Goal: Task Accomplishment & Management: Manage account settings

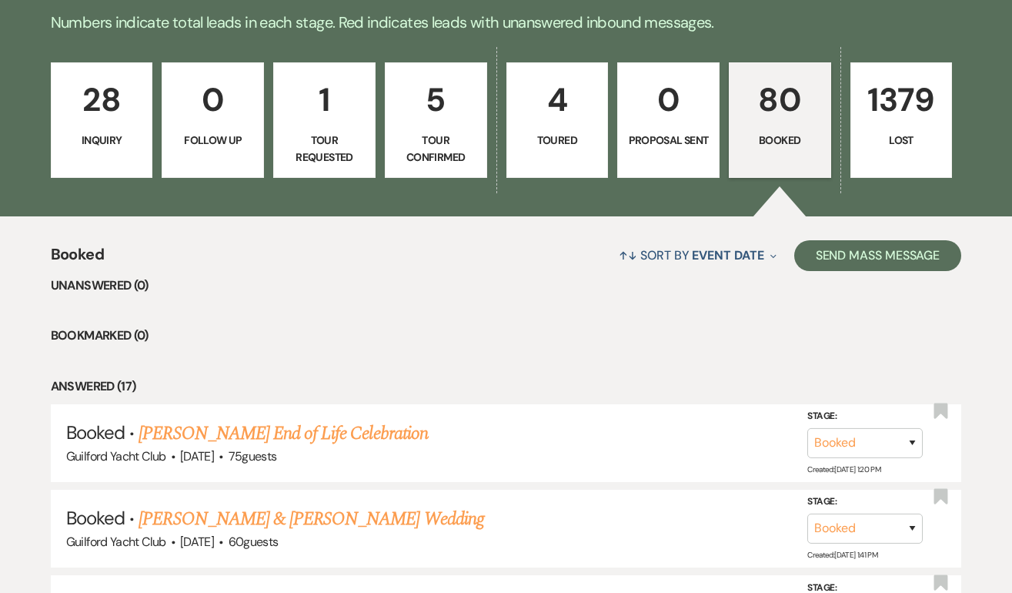
click at [764, 139] on p "Booked" at bounding box center [780, 140] width 82 height 17
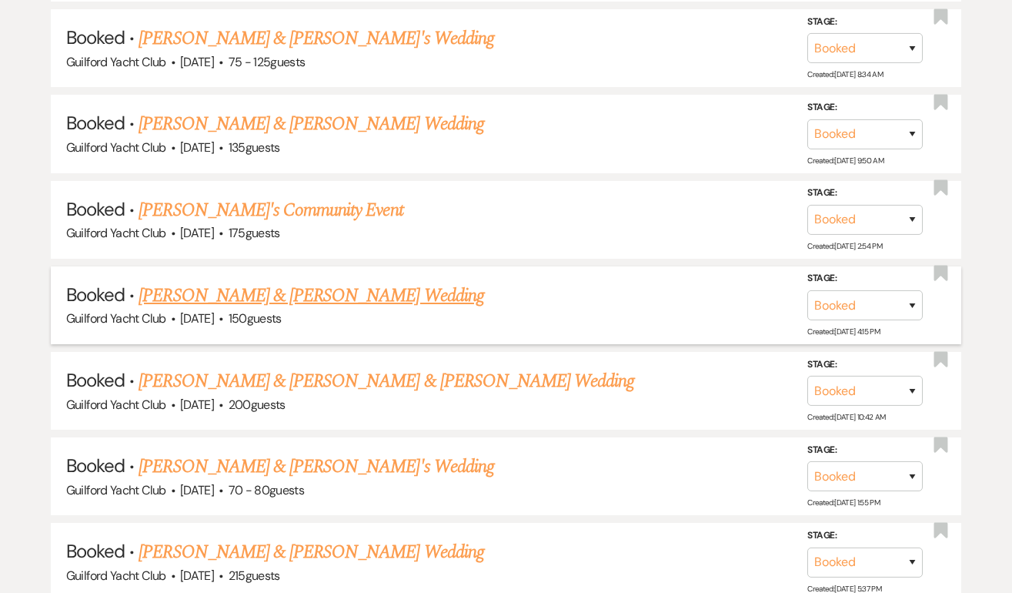
scroll to position [1534, 0]
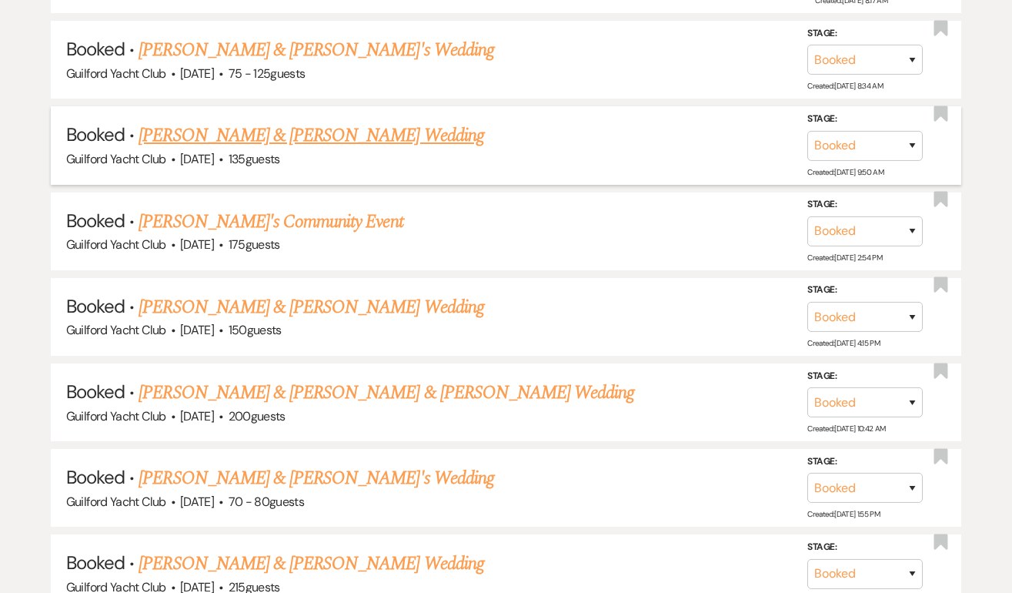
click at [279, 132] on link "[PERSON_NAME] & [PERSON_NAME] Wedding" at bounding box center [311, 136] width 345 height 28
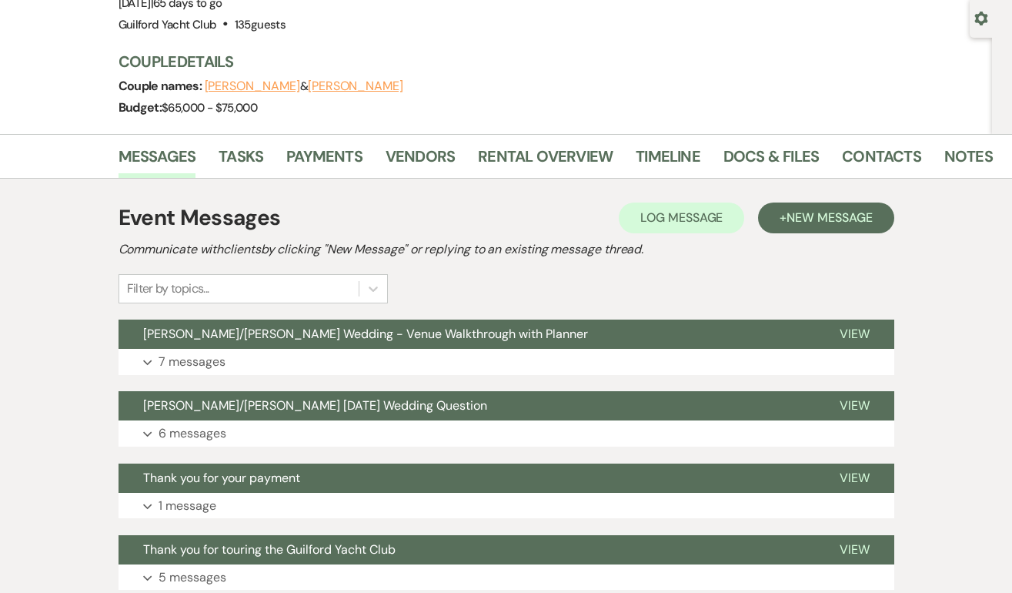
scroll to position [142, 0]
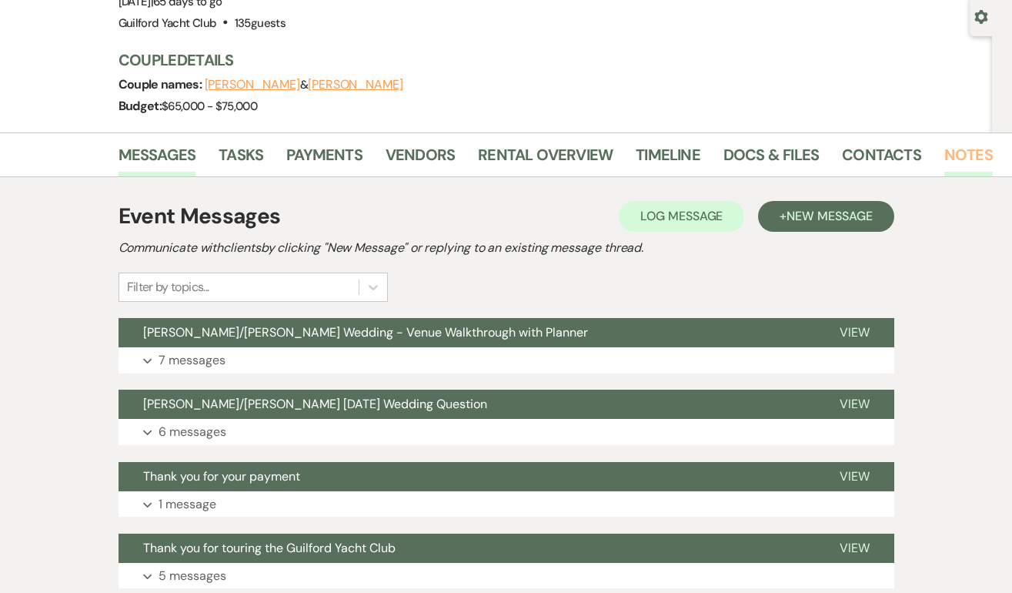
click at [961, 152] on link "Notes" at bounding box center [969, 159] width 49 height 34
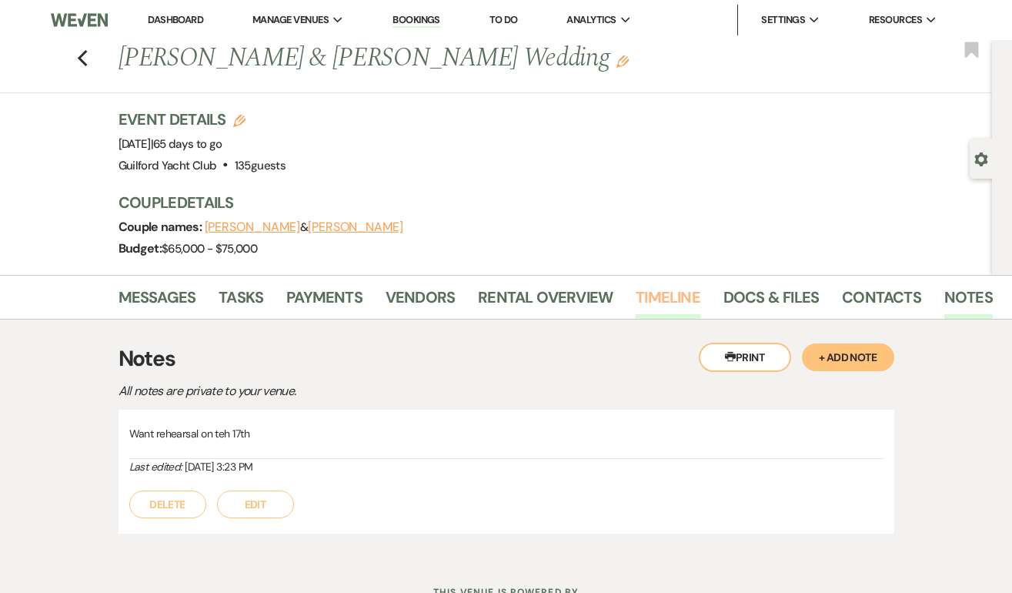
click at [661, 287] on link "Timeline" at bounding box center [668, 302] width 65 height 34
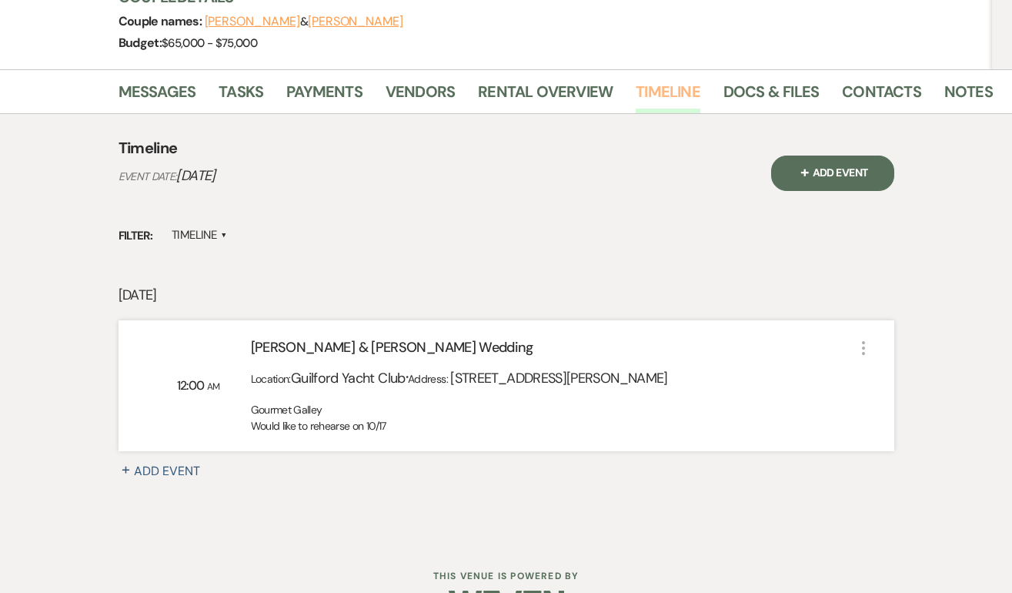
scroll to position [148, 0]
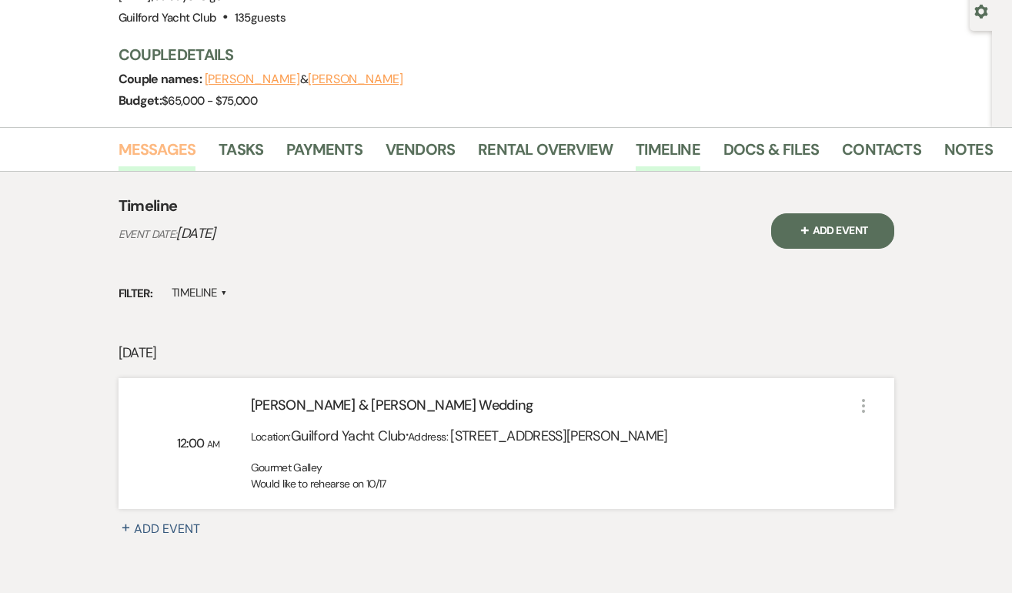
click at [157, 147] on link "Messages" at bounding box center [158, 154] width 78 height 34
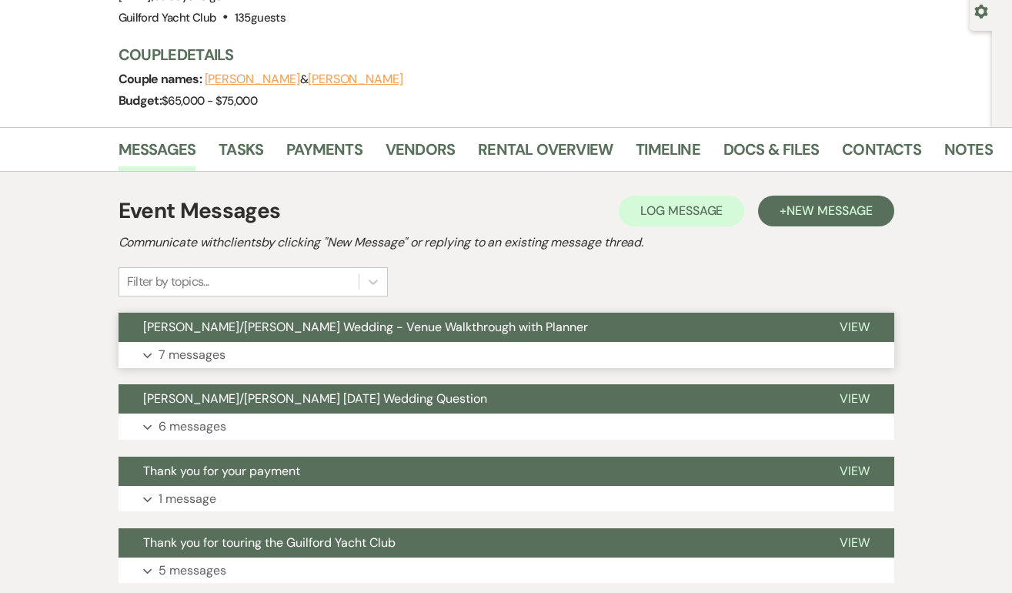
click at [858, 327] on span "View" at bounding box center [855, 327] width 30 height 16
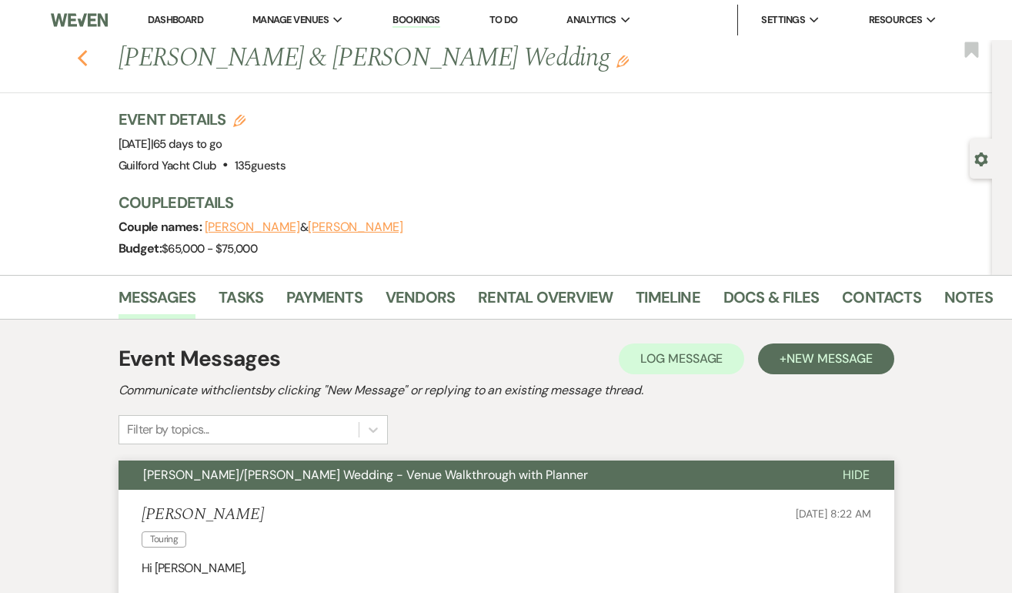
click at [85, 60] on icon "Previous" at bounding box center [83, 58] width 12 height 18
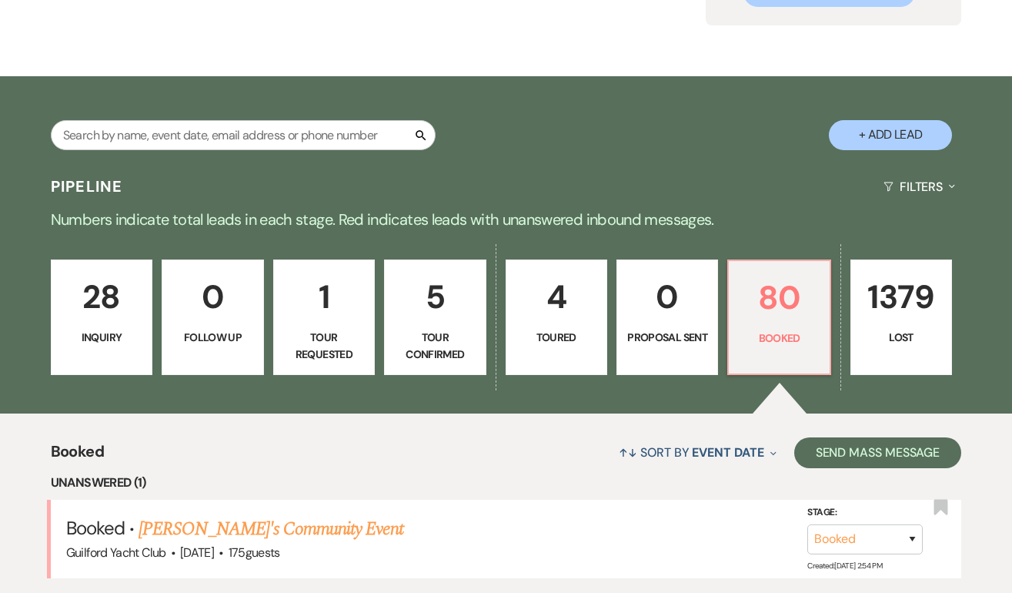
scroll to position [186, 0]
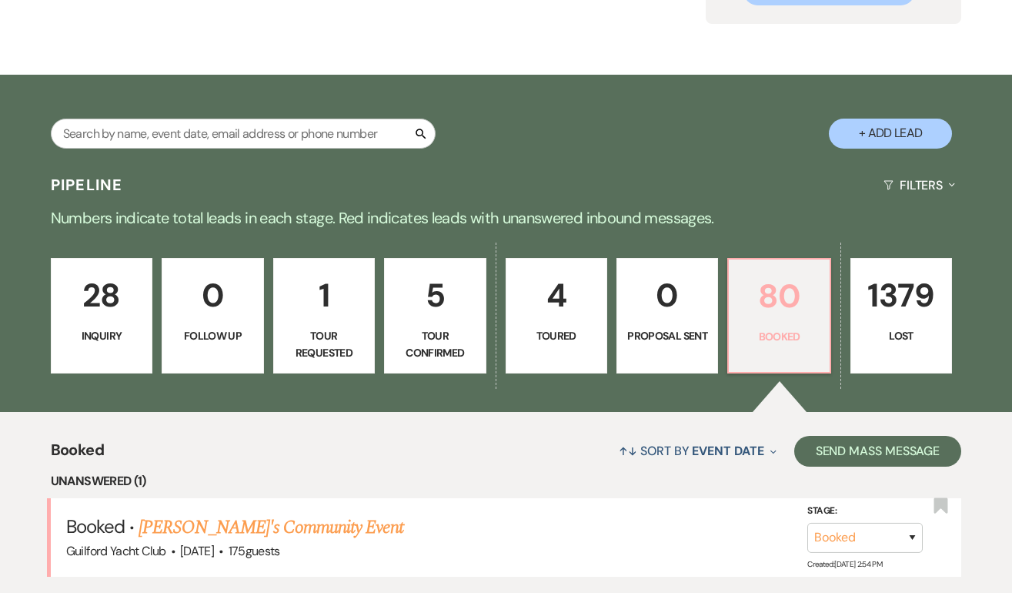
click at [791, 325] on link "80 Booked" at bounding box center [779, 315] width 103 height 115
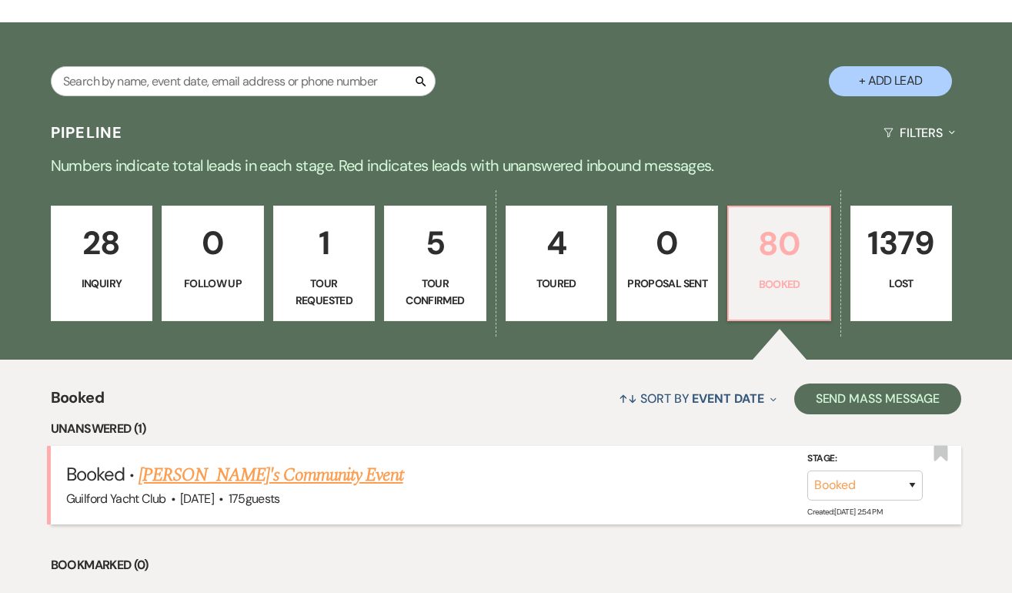
scroll to position [243, 0]
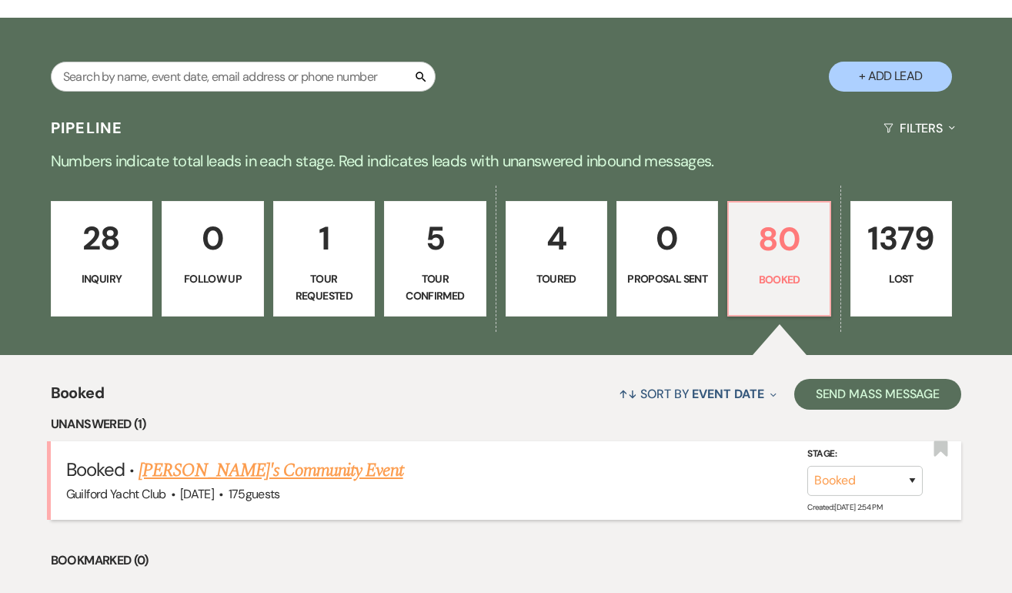
click at [310, 471] on link "[PERSON_NAME]'s Community Event" at bounding box center [271, 471] width 264 height 28
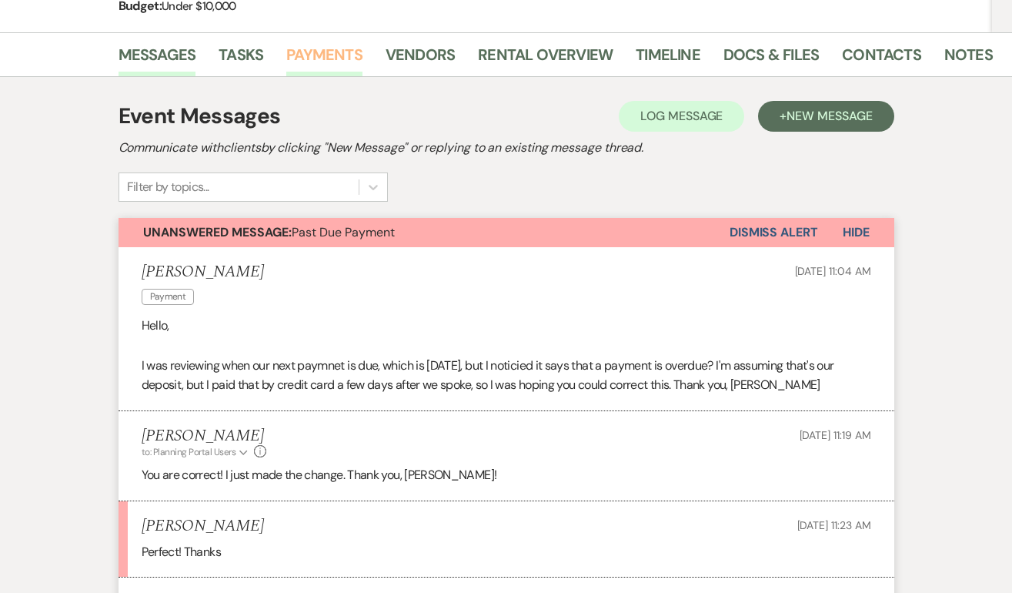
click at [310, 53] on link "Payments" at bounding box center [324, 59] width 76 height 34
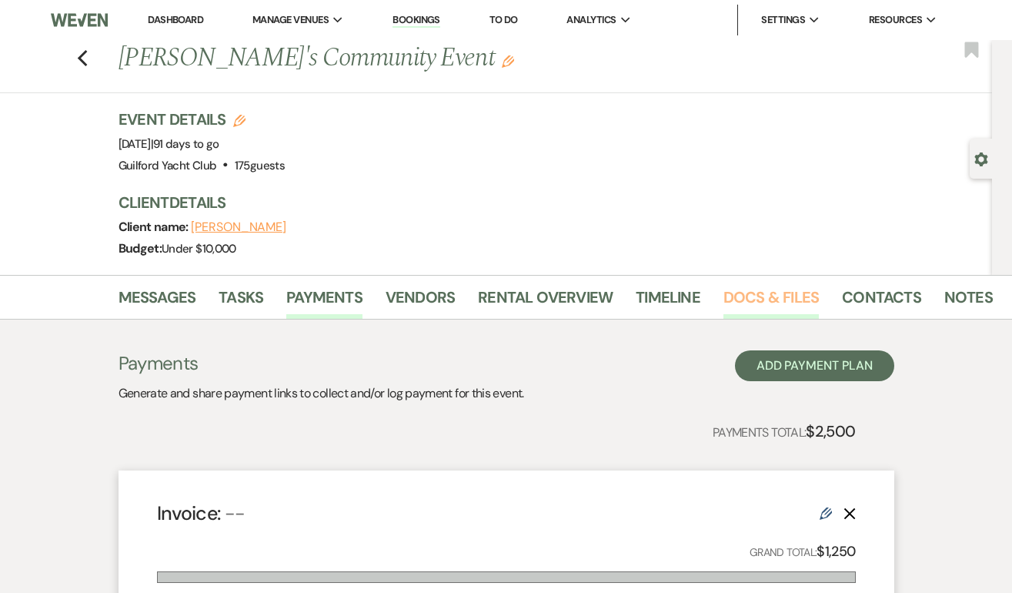
click at [749, 288] on link "Docs & Files" at bounding box center [771, 302] width 95 height 34
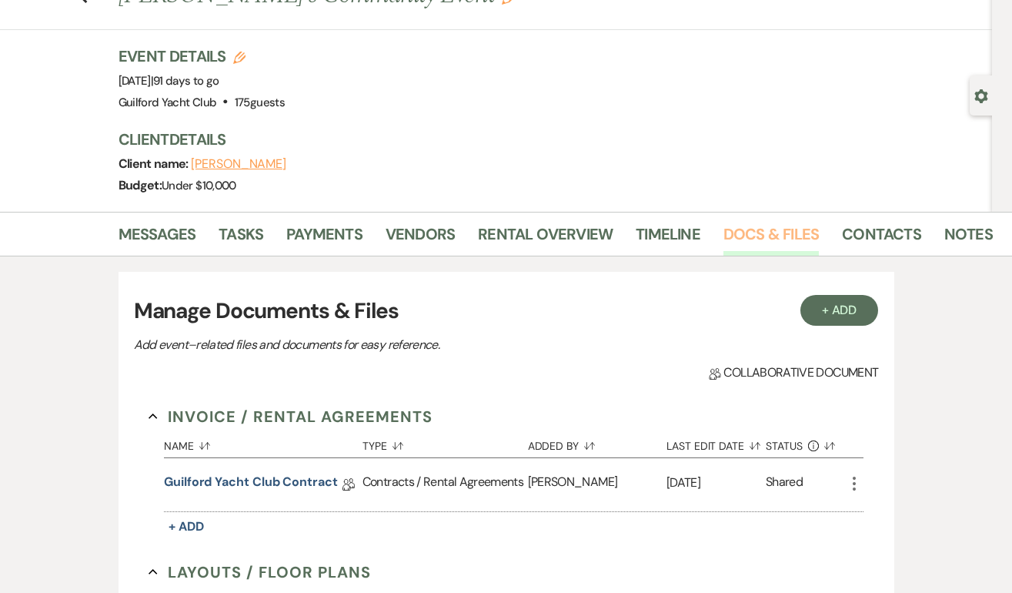
scroll to position [75, 0]
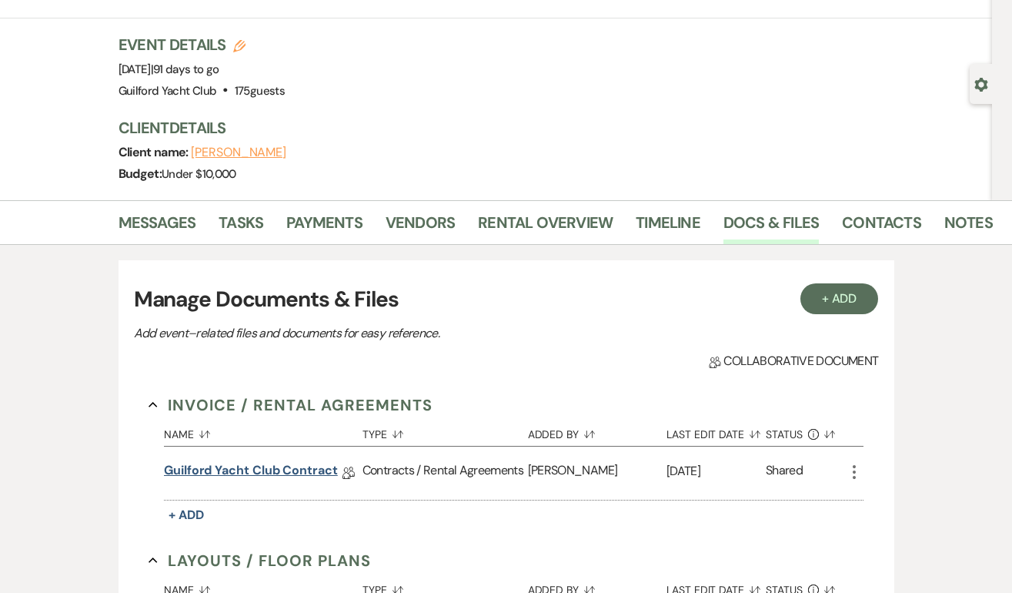
click at [285, 462] on link "Guilford Yacht Club Contract" at bounding box center [251, 473] width 174 height 24
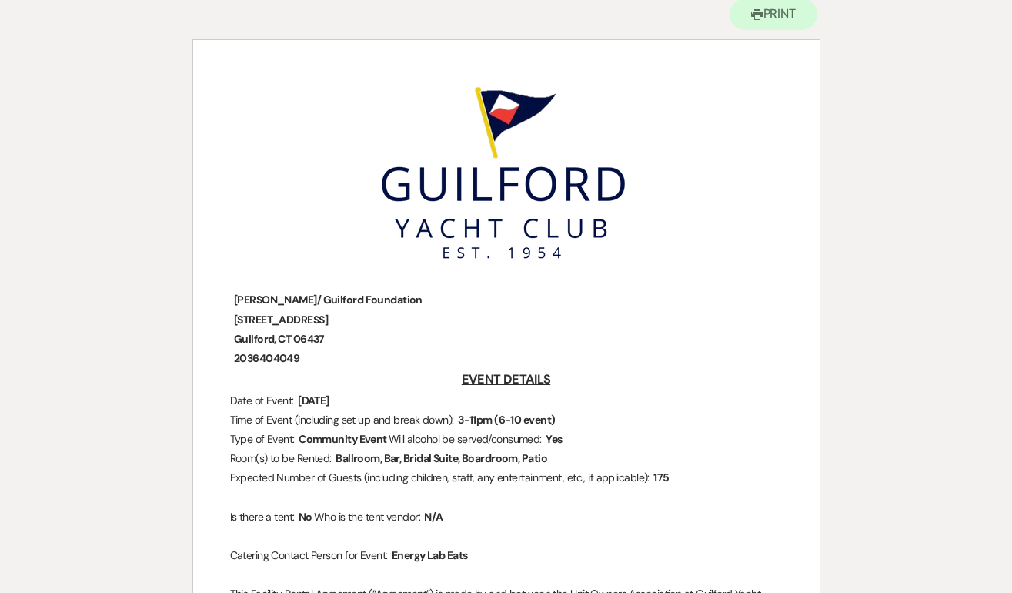
scroll to position [180, 0]
